Goal: Task Accomplishment & Management: Manage account settings

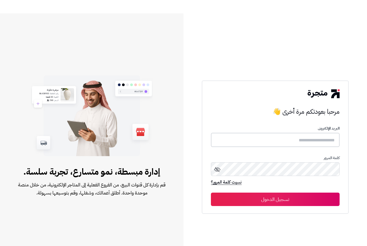
scroll to position [17, 0]
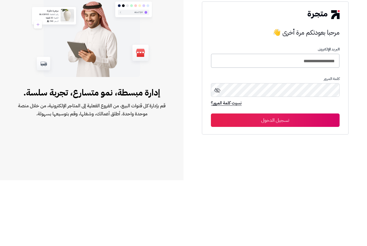
type input "**********"
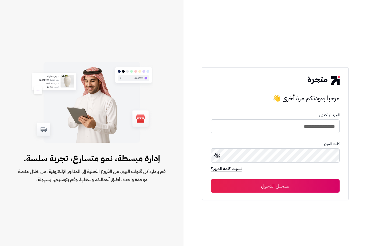
click at [309, 180] on button "تسجيل الدخول" at bounding box center [275, 185] width 128 height 13
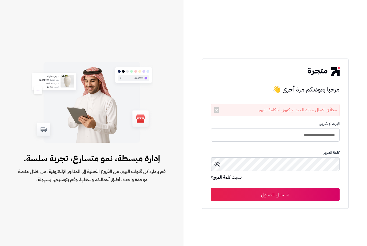
scroll to position [17, 0]
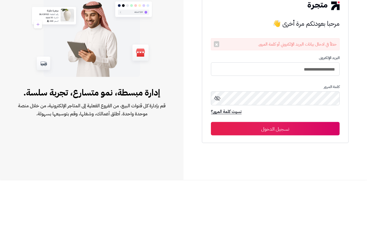
click at [214, 161] on icon at bounding box center [217, 164] width 6 height 6
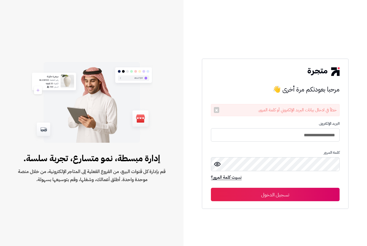
click at [298, 188] on button "تسجيل الدخول" at bounding box center [275, 194] width 128 height 13
click at [215, 168] on icon at bounding box center [217, 164] width 6 height 6
click at [273, 202] on button "تسجيل الدخول" at bounding box center [275, 194] width 128 height 13
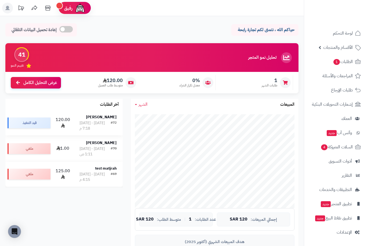
click at [85, 120] on div "Azyonce Knowles-Carter" at bounding box center [98, 117] width 37 height 5
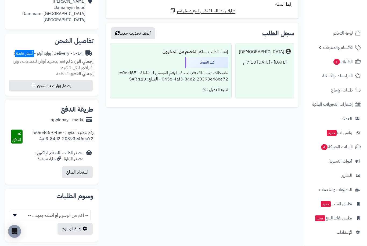
scroll to position [148, 0]
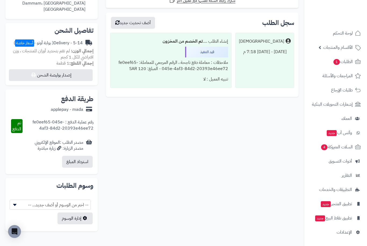
click at [83, 203] on span "-- اختر من الوسوم أو أضف جديد... --" at bounding box center [50, 205] width 81 height 10
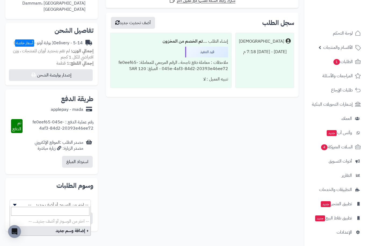
scroll to position [148, 0]
click at [150, 188] on div "**********" at bounding box center [151, 76] width 301 height 319
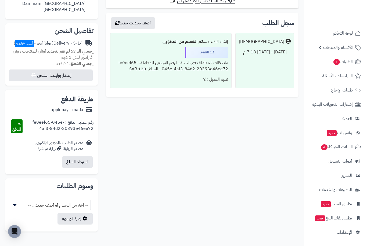
scroll to position [148, 0]
click at [78, 76] on button "إصدار بوليصة الشحن" at bounding box center [51, 75] width 84 height 12
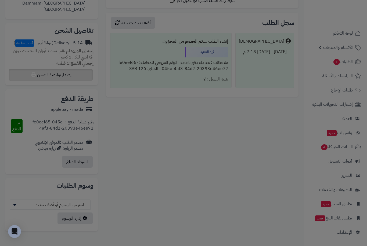
select select "***"
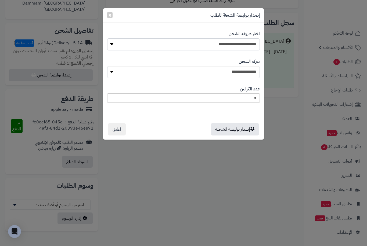
click at [242, 48] on select "**********" at bounding box center [183, 44] width 153 height 12
click at [251, 70] on select "**********" at bounding box center [183, 72] width 153 height 12
select select "****"
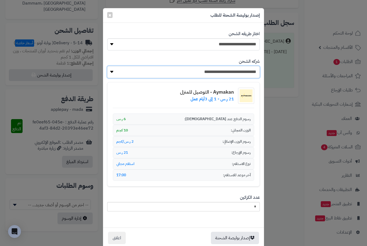
scroll to position [153, 0]
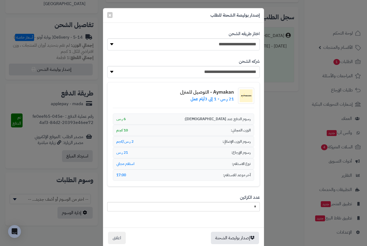
click at [246, 128] on span "الوزن المجاني:" at bounding box center [241, 130] width 20 height 5
click at [241, 118] on span "رسوم الدفع عند الاستلام:" at bounding box center [217, 119] width 66 height 5
click at [240, 161] on span "نوع الاستلام:" at bounding box center [241, 163] width 19 height 5
click at [238, 163] on span "نوع الاستلام:" at bounding box center [241, 163] width 19 height 5
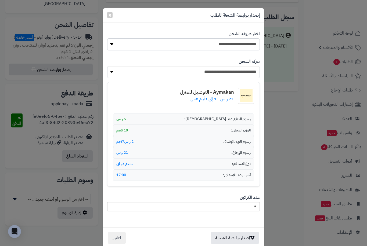
click at [236, 115] on div "رسوم الدفع عند الاستلام: 6 ر.س" at bounding box center [183, 119] width 141 height 11
click at [240, 73] on select "**********" at bounding box center [183, 72] width 153 height 12
click at [243, 47] on select "**********" at bounding box center [183, 44] width 153 height 12
click at [225, 41] on select "**********" at bounding box center [183, 44] width 153 height 12
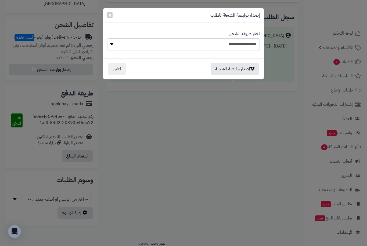
click at [248, 42] on select "**********" at bounding box center [183, 44] width 153 height 12
select select "***"
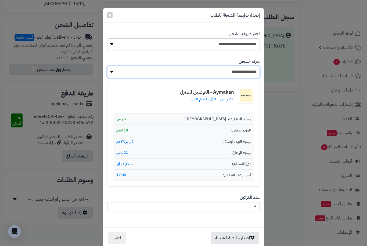
click at [240, 71] on select "**********" at bounding box center [183, 72] width 153 height 12
click at [236, 74] on select "**********" at bounding box center [183, 72] width 153 height 12
click at [121, 72] on select "**********" at bounding box center [183, 72] width 153 height 12
click at [120, 235] on button "اغلاق" at bounding box center [117, 238] width 18 height 12
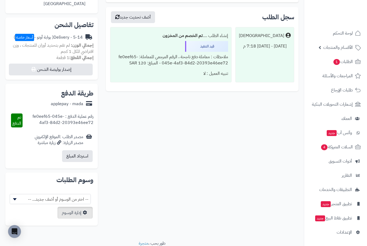
click at [82, 210] on link "إدارة الوسوم" at bounding box center [74, 213] width 35 height 12
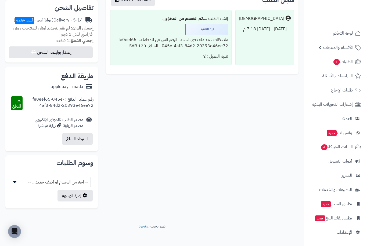
click at [62, 180] on span "-- اختر من الوسوم أو أضف جديد... --" at bounding box center [50, 182] width 81 height 10
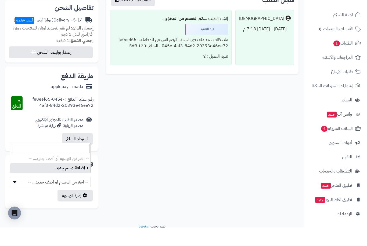
scroll to position [86, 0]
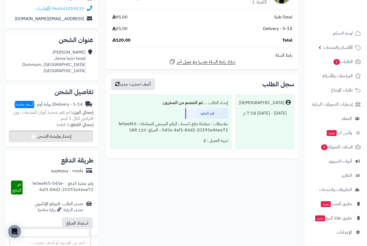
click at [76, 132] on button "إصدار بوليصة الشحن" at bounding box center [51, 137] width 84 height 12
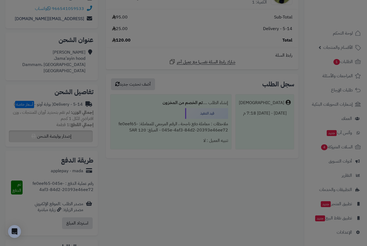
select select "***"
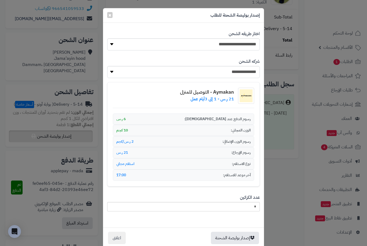
scroll to position [87, 0]
click at [245, 44] on select "**********" at bounding box center [183, 44] width 153 height 12
click at [242, 72] on select "**********" at bounding box center [183, 72] width 153 height 12
click at [246, 71] on select "**********" at bounding box center [183, 72] width 153 height 12
select select "****"
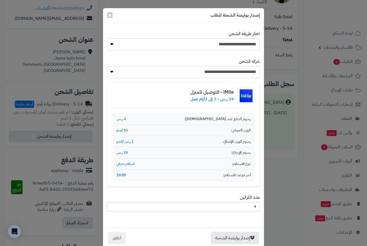
click at [237, 94] on div "iMile - التوصيل للمنزل 19 ر.س - 2 إلى 3أيام عمل" at bounding box center [183, 98] width 141 height 20
click at [222, 98] on p "19 ر.س - 2 إلى 3أيام عمل" at bounding box center [212, 99] width 44 height 6
click at [221, 98] on p "19 ر.س - 2 إلى 3أيام عمل" at bounding box center [212, 99] width 44 height 6
click at [249, 42] on select "**********" at bounding box center [183, 44] width 153 height 12
click at [252, 69] on select "**********" at bounding box center [183, 72] width 153 height 12
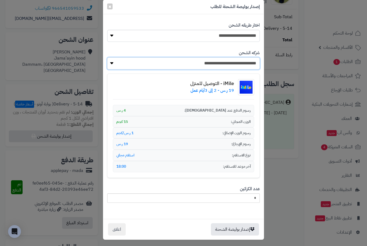
scroll to position [8, 0]
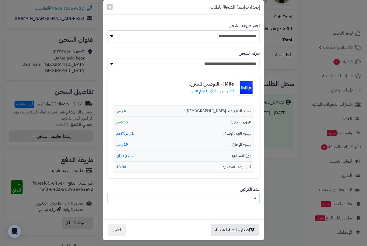
click at [243, 196] on input "*" at bounding box center [183, 198] width 153 height 9
click at [209, 208] on div "**********" at bounding box center [183, 131] width 153 height 170
click at [240, 228] on button "إصدار بوليصة الشحنة" at bounding box center [235, 230] width 48 height 12
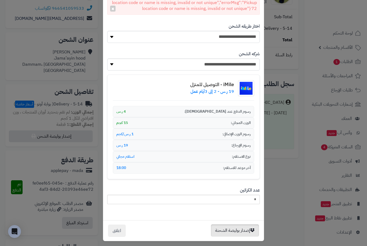
scroll to position [42, 0]
click at [240, 226] on button "إصدار بوليصة الشحنة" at bounding box center [235, 231] width 48 height 12
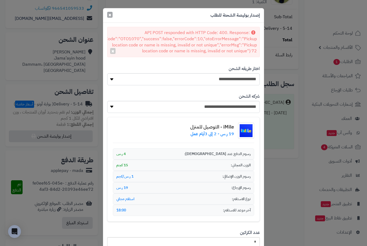
click at [109, 14] on span "×" at bounding box center [109, 15] width 3 height 8
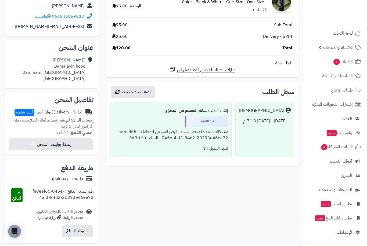
scroll to position [78, 0]
click at [215, 145] on div "تنبيه العميل : لا" at bounding box center [171, 149] width 114 height 10
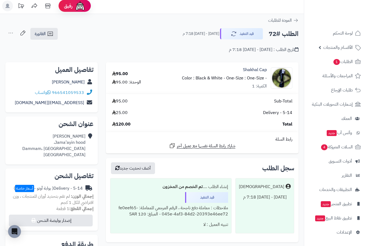
scroll to position [0, 0]
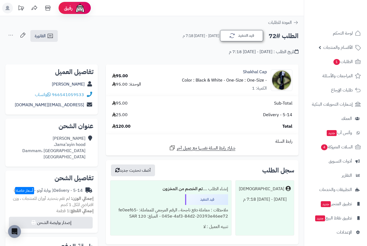
click at [244, 37] on button "قيد التنفيذ" at bounding box center [241, 35] width 43 height 11
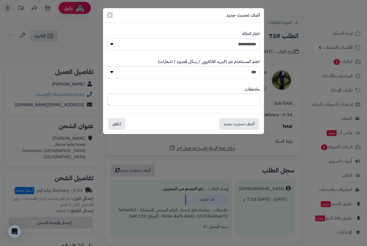
click at [237, 44] on select "**********" at bounding box center [183, 44] width 153 height 12
select select "**"
click at [109, 15] on span "×" at bounding box center [109, 15] width 3 height 8
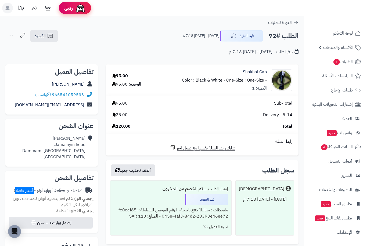
click at [77, 9] on img at bounding box center [80, 8] width 11 height 11
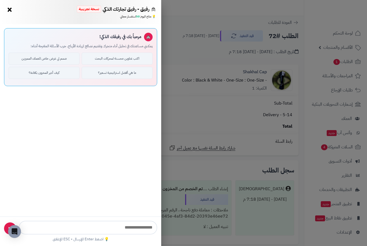
click at [95, 226] on input "text" at bounding box center [88, 228] width 138 height 14
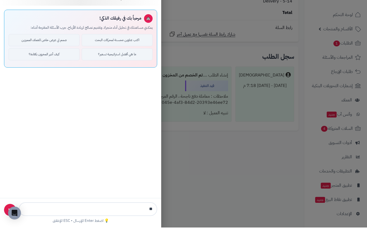
type input "*"
type input "*****"
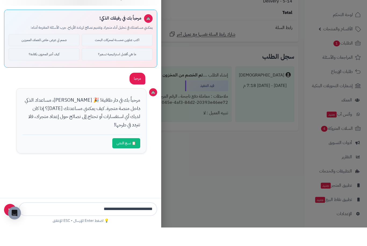
type input "**********"
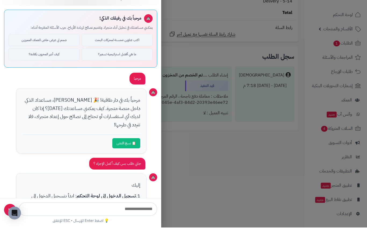
scroll to position [122, 0]
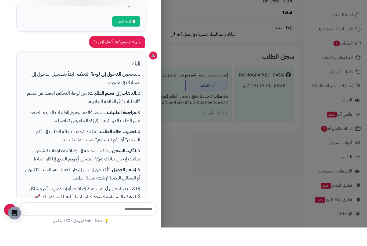
click at [220, 163] on div "رفيق - رفيق تجارتك الذكي نسخة تجريبية 🌱 تاجر جديد × 💡 متاح اليوم: 48 استفسار مج…" at bounding box center [183, 123] width 367 height 246
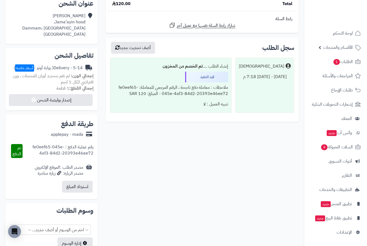
scroll to position [153, 0]
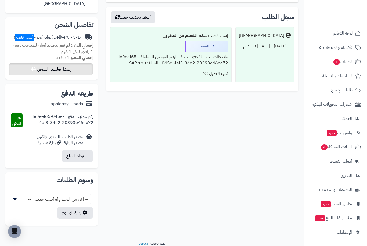
click at [61, 67] on button "إصدار بوليصة الشحن" at bounding box center [51, 69] width 84 height 12
select select "***"
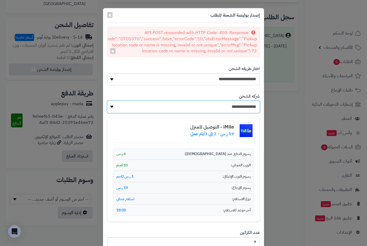
select select "****"
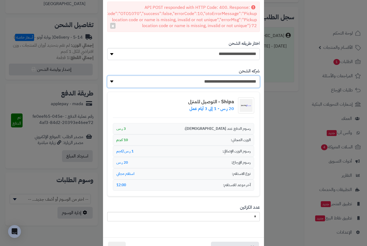
scroll to position [25, 0]
click at [239, 246] on button "إصدار بوليصة الشحنة" at bounding box center [235, 248] width 48 height 12
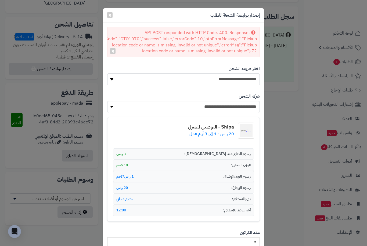
scroll to position [153, 0]
click at [109, 17] on span "×" at bounding box center [109, 15] width 3 height 8
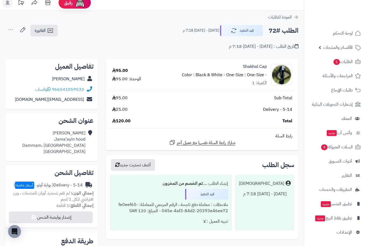
scroll to position [6, 0]
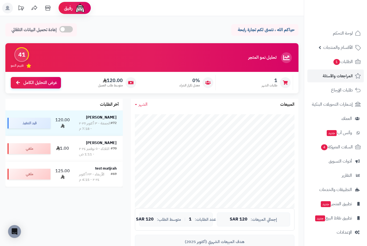
scroll to position [29, 0]
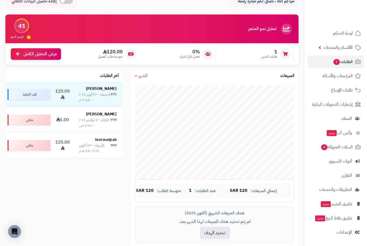
click at [344, 66] on link "الطلبات 1" at bounding box center [335, 61] width 56 height 13
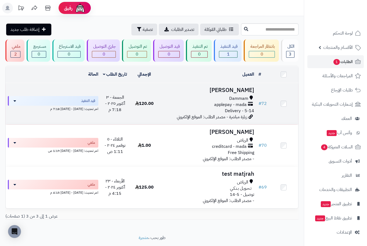
click at [283, 107] on td at bounding box center [283, 104] width 29 height 42
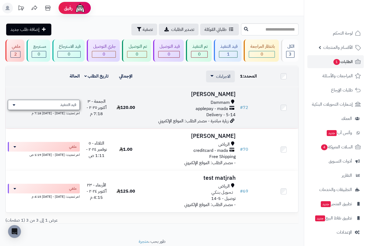
click at [52, 104] on div "قيد التنفيذ" at bounding box center [44, 105] width 72 height 10
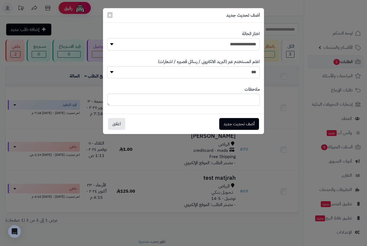
select select "**"
click at [249, 125] on button "أضف تحديث جديد" at bounding box center [239, 124] width 40 height 12
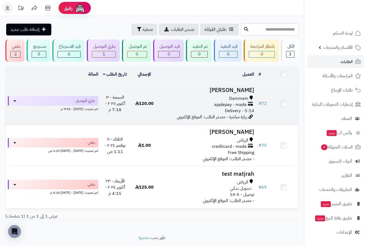
click at [136, 101] on icon at bounding box center [137, 103] width 4 height 4
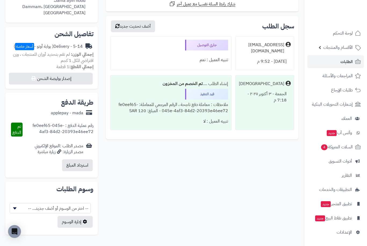
scroll to position [153, 0]
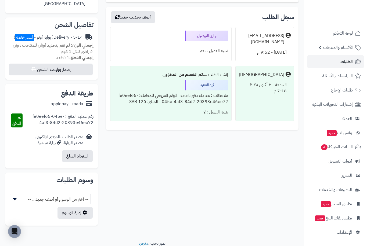
click at [347, 154] on ul "لوحة التحكم الأقسام والمنتجات المنتجات الأقسام الماركات مواصفات المنتجات مواصفا…" at bounding box center [335, 133] width 63 height 212
click at [346, 151] on link "السلات المتروكة 4" at bounding box center [335, 147] width 56 height 13
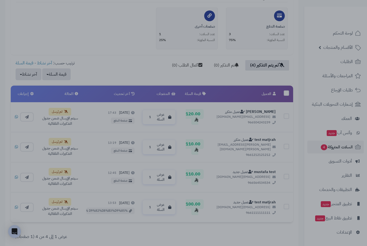
click at [143, 48] on div at bounding box center [183, 123] width 367 height 246
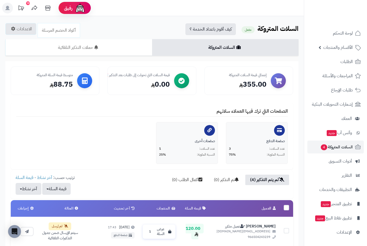
click at [8, 10] on icon at bounding box center [7, 8] width 4 height 4
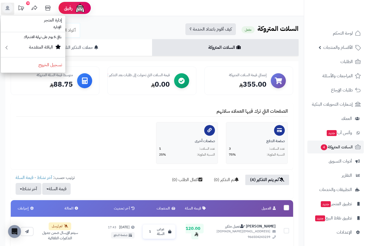
click at [34, 47] on small "الباقة المتقدمة" at bounding box center [41, 47] width 24 height 6
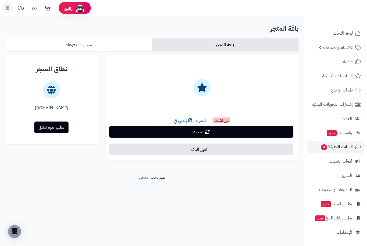
click at [124, 43] on link "سجل المدفوعات" at bounding box center [78, 44] width 147 height 13
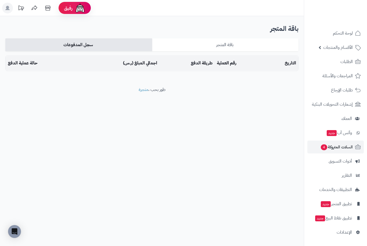
click at [188, 49] on link "باقة المتجر" at bounding box center [225, 44] width 147 height 13
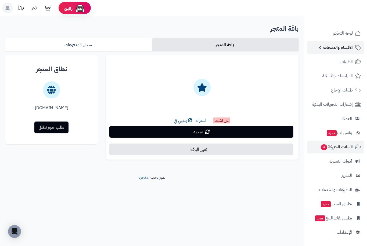
click at [327, 50] on span "الأقسام والمنتجات" at bounding box center [338, 48] width 30 height 8
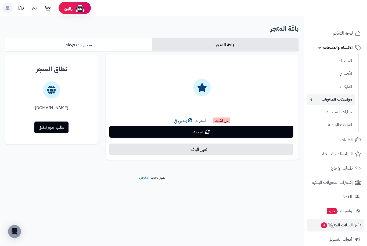
click at [332, 102] on link "مواصفات المنتجات" at bounding box center [331, 99] width 48 height 11
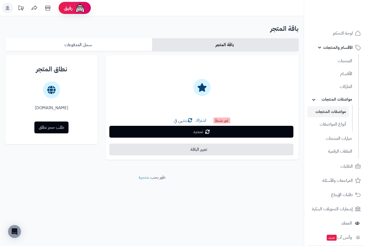
click at [334, 113] on link "مواصفات المنتجات" at bounding box center [327, 111] width 41 height 11
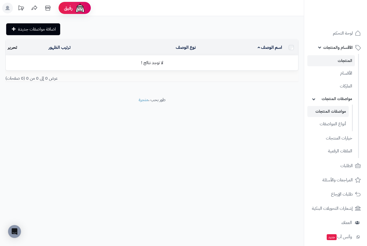
click at [330, 60] on link "المنتجات" at bounding box center [331, 60] width 48 height 11
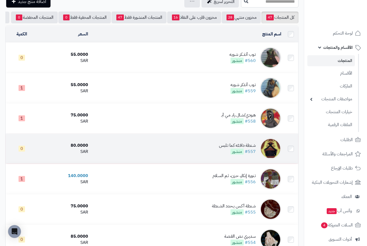
scroll to position [25, 0]
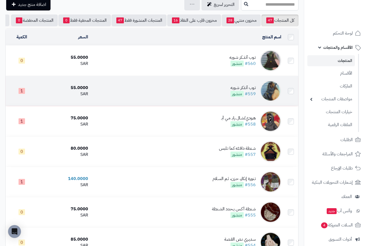
click at [190, 98] on td "تـوب آتذكر شـويه #559 منشور" at bounding box center [186, 91] width 193 height 30
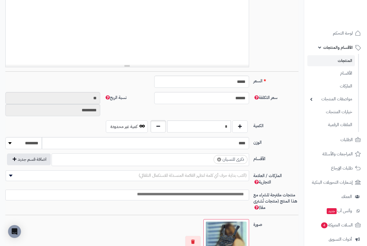
scroll to position [168, 0]
click at [158, 125] on button "button" at bounding box center [158, 126] width 16 height 12
type input "*"
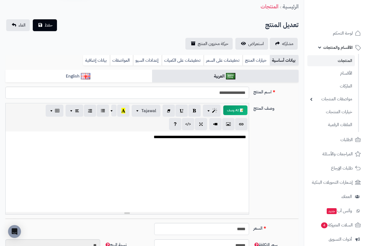
scroll to position [0, 0]
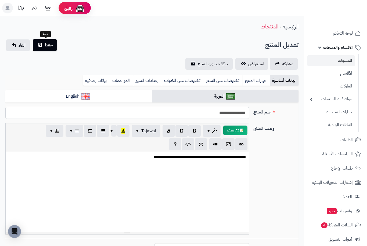
click at [52, 48] on span "حفظ" at bounding box center [49, 45] width 8 height 6
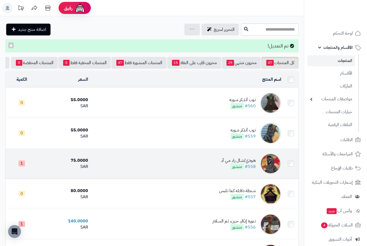
scroll to position [5, 0]
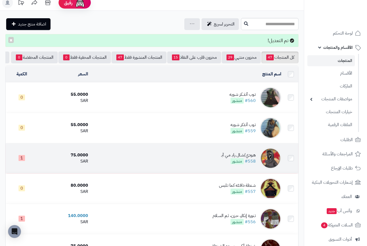
click at [126, 156] on td "هـودي/شـال رابـ مـي آبـ #558 منشور" at bounding box center [186, 158] width 193 height 30
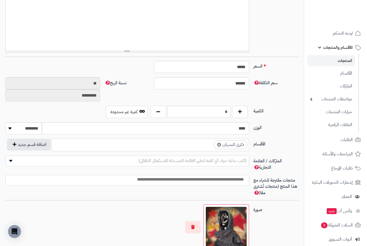
scroll to position [191, 0]
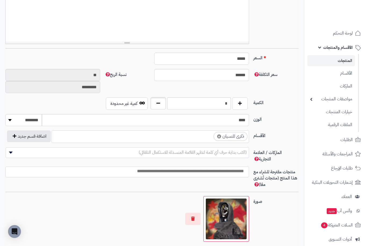
click at [159, 102] on button "button" at bounding box center [158, 103] width 16 height 12
type input "*"
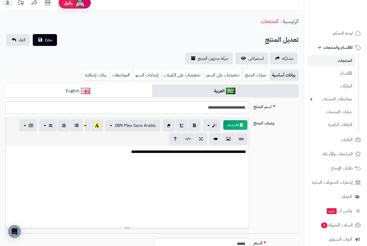
scroll to position [0, 0]
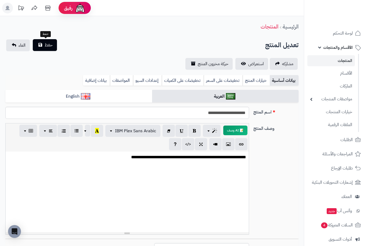
click at [47, 49] on button "حفظ" at bounding box center [45, 45] width 24 height 12
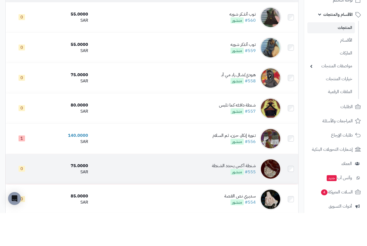
scroll to position [93, 0]
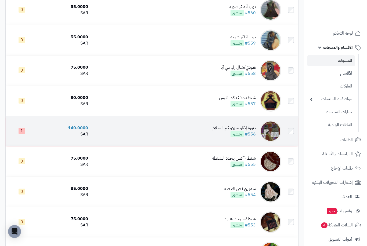
click at [129, 130] on td "تـنورة إنكار، حـزن، ثـم السـلام #556 منشور" at bounding box center [186, 131] width 193 height 30
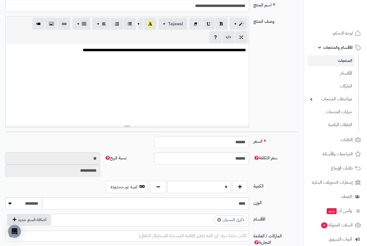
scroll to position [107, 0]
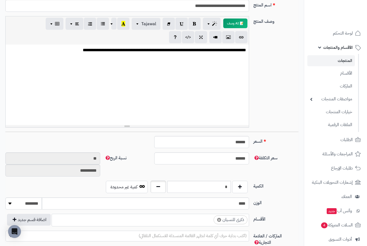
click at [156, 185] on button "button" at bounding box center [158, 187] width 16 height 12
type input "*"
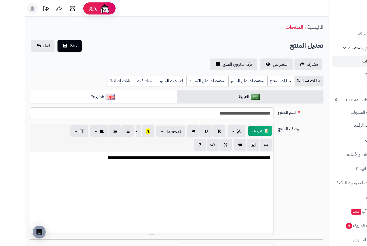
scroll to position [0, -24]
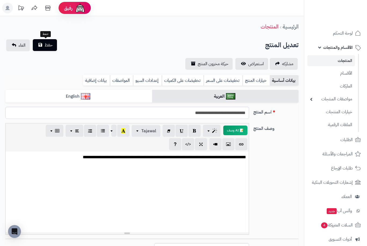
click at [57, 43] on button "حفظ" at bounding box center [45, 45] width 24 height 12
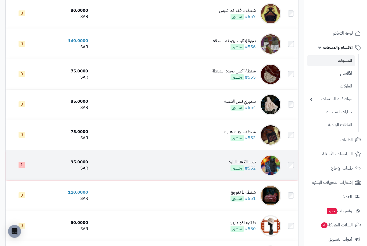
scroll to position [183, 0]
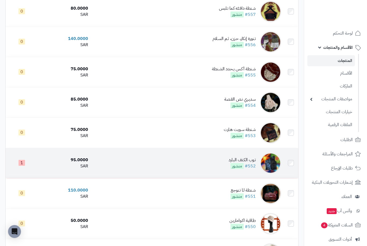
click at [134, 156] on td "تـوب الكـتف البـارد #552 منشور" at bounding box center [186, 163] width 193 height 30
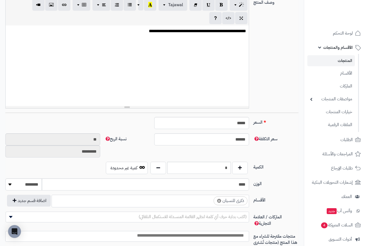
scroll to position [169, 0]
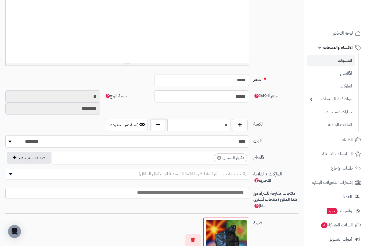
click at [157, 127] on button "button" at bounding box center [158, 125] width 16 height 12
type input "*"
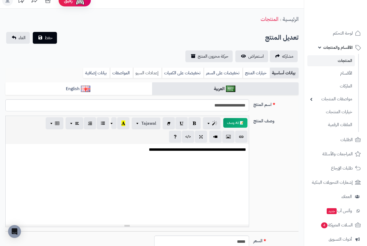
scroll to position [0, 0]
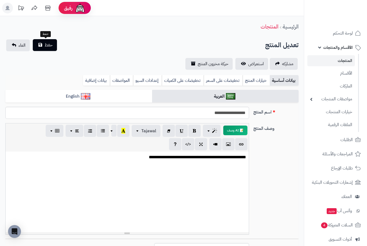
click at [43, 45] on button "حفظ" at bounding box center [45, 45] width 24 height 12
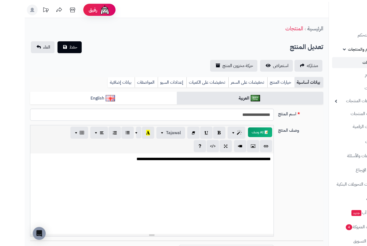
scroll to position [0, -24]
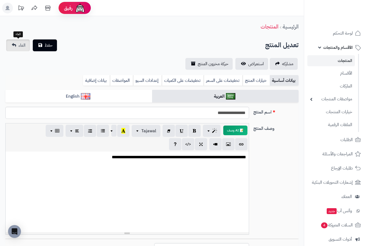
click at [30, 48] on link "الغاء" at bounding box center [18, 45] width 24 height 12
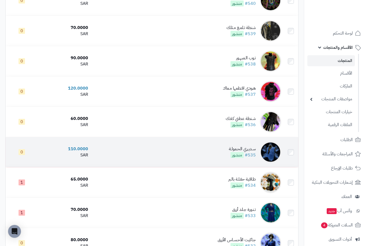
scroll to position [663, 0]
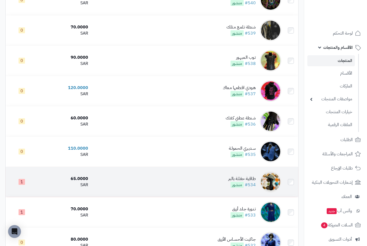
click at [187, 178] on td "طـاقية حفـلـة بالـبر #534 منشور" at bounding box center [186, 182] width 193 height 30
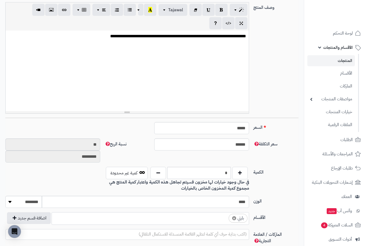
scroll to position [125, 0]
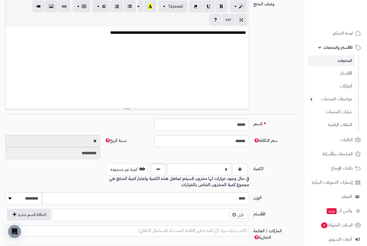
click at [159, 171] on button "button" at bounding box center [158, 169] width 16 height 12
type input "*"
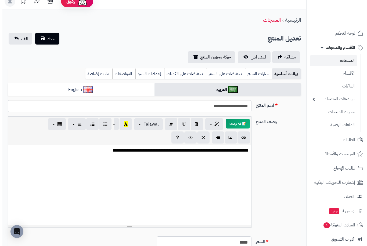
scroll to position [14, -24]
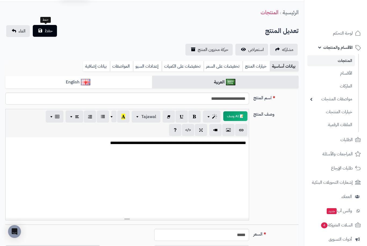
click at [57, 30] on button "حفظ" at bounding box center [45, 31] width 24 height 12
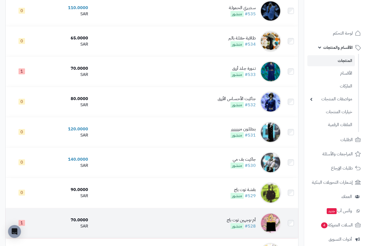
scroll to position [875, 0]
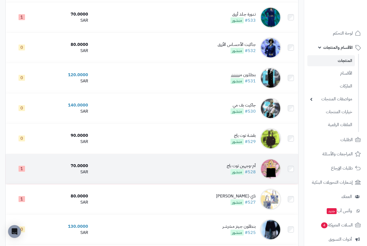
click at [176, 170] on td "أم-وجهين توت باج #528 منشور" at bounding box center [186, 169] width 193 height 30
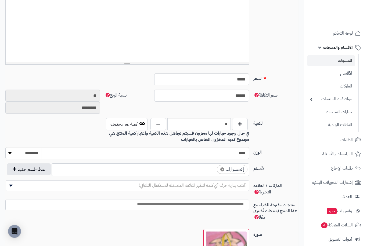
scroll to position [170, 0]
click at [161, 127] on button "button" at bounding box center [158, 124] width 16 height 12
type input "*"
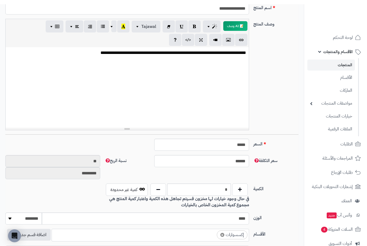
scroll to position [0, 0]
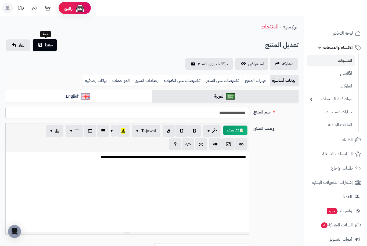
click at [53, 48] on button "حفظ" at bounding box center [45, 45] width 24 height 12
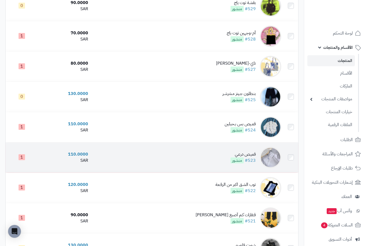
scroll to position [1014, 0]
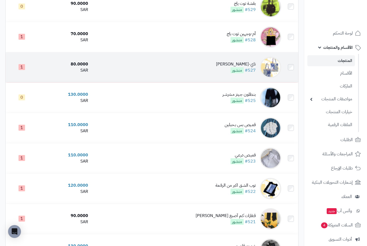
click at [107, 69] on td "تاي-داي توتي باجي #527 منشور" at bounding box center [186, 67] width 193 height 30
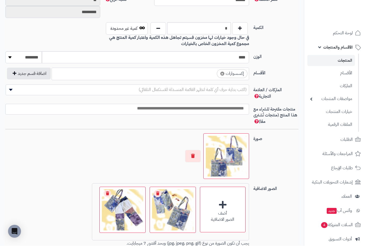
scroll to position [267, 0]
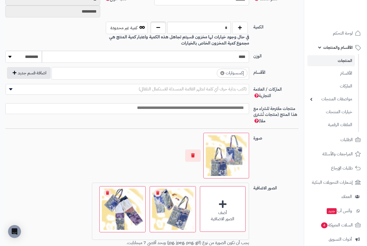
click at [157, 25] on button "button" at bounding box center [158, 27] width 16 height 12
type input "*"
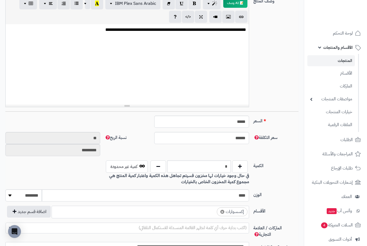
scroll to position [0, 0]
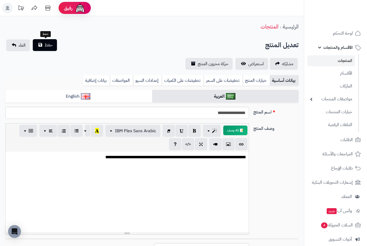
click at [50, 44] on span "حفظ" at bounding box center [49, 45] width 8 height 6
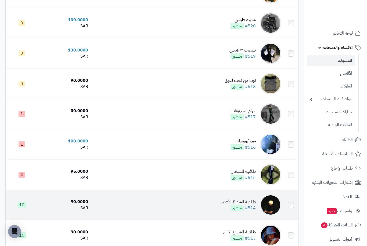
scroll to position [1220, 0]
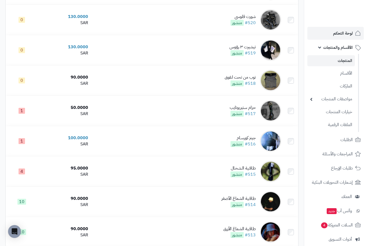
click at [326, 36] on link "لوحة التحكم" at bounding box center [335, 33] width 56 height 13
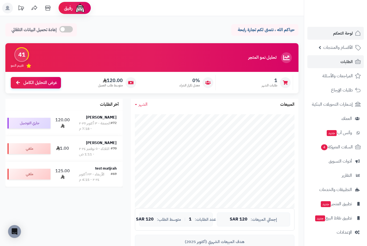
click at [336, 61] on link "الطلبات" at bounding box center [335, 61] width 56 height 13
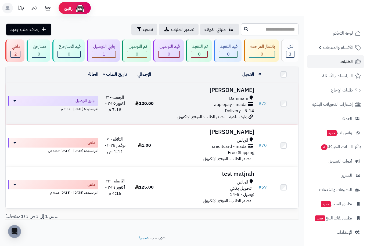
click at [201, 105] on div "applepay - mada" at bounding box center [207, 105] width 93 height 6
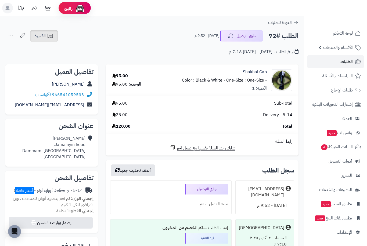
click at [43, 40] on link "الفاتورة" at bounding box center [43, 36] width 27 height 12
click at [138, 59] on div at bounding box center [183, 123] width 367 height 246
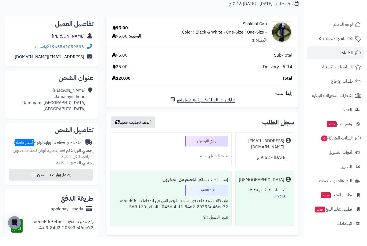
scroll to position [73, 0]
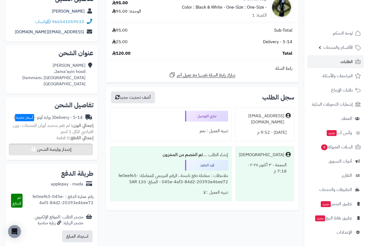
click at [71, 144] on button "إصدار بوليصة الشحن" at bounding box center [51, 150] width 84 height 12
select select "***"
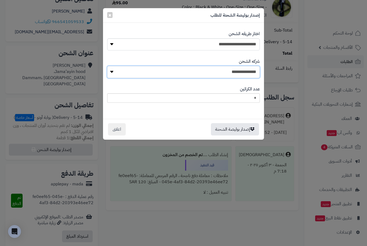
select select "****"
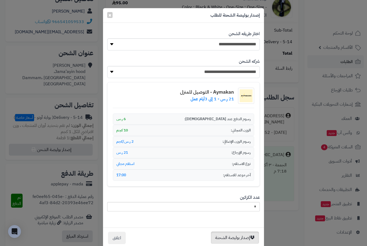
click at [231, 237] on button "إصدار بوليصة الشحنة" at bounding box center [235, 238] width 48 height 12
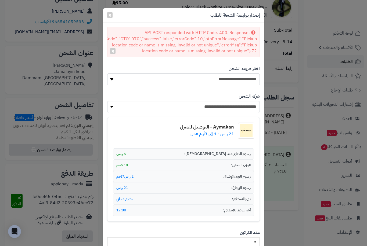
scroll to position [0, 0]
click at [112, 49] on button "×" at bounding box center [112, 51] width 5 height 6
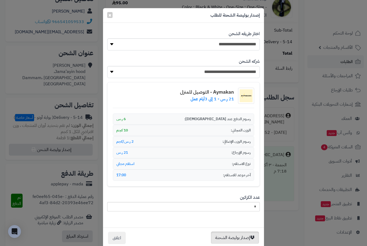
click at [237, 234] on button "إصدار بوليصة الشحنة" at bounding box center [235, 238] width 48 height 12
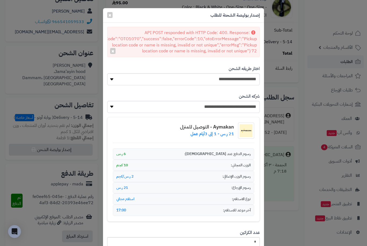
click at [106, 18] on div "إصدار بوليصة الشحنة للطلب ×" at bounding box center [183, 15] width 161 height 15
click at [109, 17] on span "×" at bounding box center [109, 15] width 3 height 8
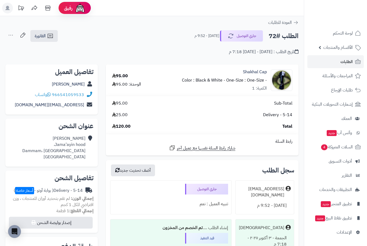
click at [227, 2] on header "رفيق ! الطلبات معالجة مكتمل إرجاع المنتجات العملاء المتواجدون الان 7 عملاء منتظ…" at bounding box center [183, 8] width 367 height 16
click at [10, 7] on rect at bounding box center [7, 8] width 11 height 11
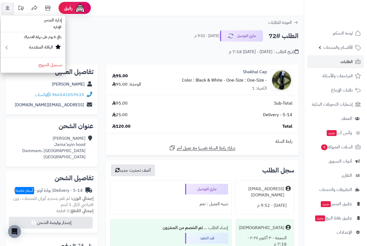
click at [143, 31] on div "الطلب #72 جاري التوصيل اليوم - 9:52 م الفاتورة طباعة الفاتورة إرسال الفاتورة إل…" at bounding box center [151, 36] width 293 height 13
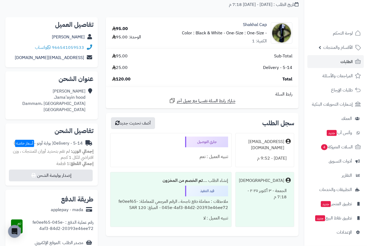
scroll to position [47, 0]
click at [77, 173] on button "إصدار بوليصة الشحن" at bounding box center [51, 176] width 84 height 12
select select "***"
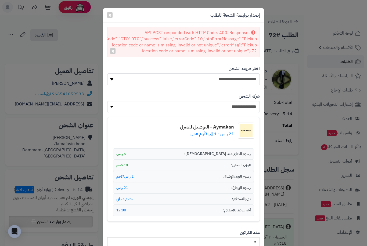
scroll to position [0, 0]
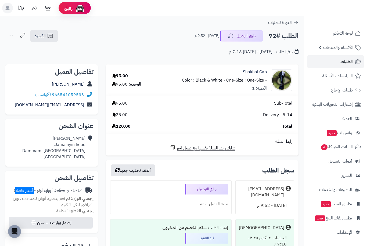
click at [224, 148] on span "شارك رابط السلة نفسها مع عميل آخر" at bounding box center [206, 148] width 59 height 6
click at [62, 125] on h2 "عنوان الشحن" at bounding box center [52, 126] width 84 height 6
click at [56, 78] on div "تفاصيل العميل [PERSON_NAME] 966541059533 واتساب [EMAIL_ADDRESS][DOMAIN_NAME]" at bounding box center [51, 89] width 92 height 51
copy div "[PERSON_NAME]"
copy div "Jama’ayin hood، Dammam، Dammam [GEOGRAPHIC_DATA]"
